Goal: Information Seeking & Learning: Learn about a topic

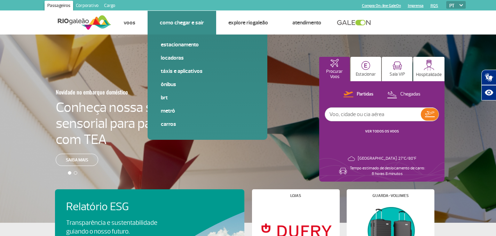
click at [214, 18] on li "Como chegar e sair Estacionamento Locadoras Táxis e aplicativos Ônibus BRT Metr…" at bounding box center [181, 23] width 69 height 24
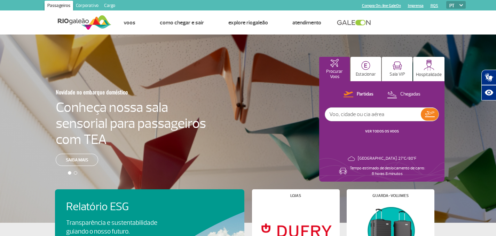
click at [96, 7] on link "Corporativo" at bounding box center [87, 6] width 28 height 11
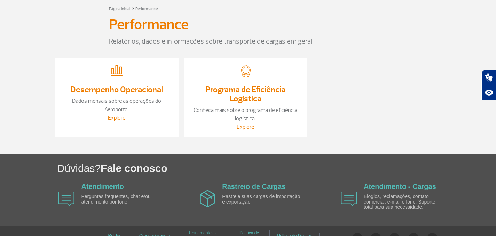
scroll to position [41, 0]
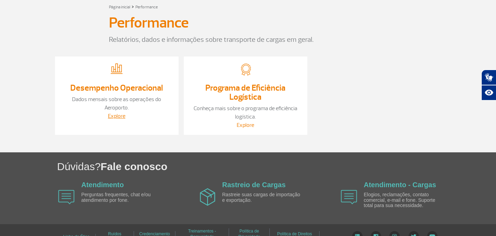
click at [246, 125] on link "Explore" at bounding box center [245, 124] width 17 height 7
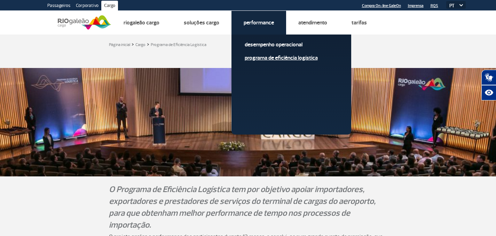
click at [259, 57] on link "Programa de Eficiência Logística" at bounding box center [291, 58] width 93 height 8
click at [261, 43] on link "Desempenho Operacional" at bounding box center [291, 45] width 93 height 8
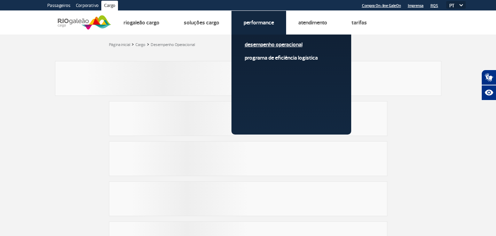
click at [262, 48] on span "Desempenho Operacional" at bounding box center [291, 47] width 93 height 13
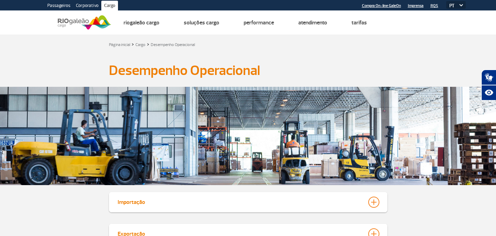
click at [312, 104] on app-paragraphs "Desempenho Operacional Desempenho Operacional Importação [DATE][PERSON_NAME] Ma…" at bounding box center [248, 214] width 496 height 321
